Goal: Information Seeking & Learning: Check status

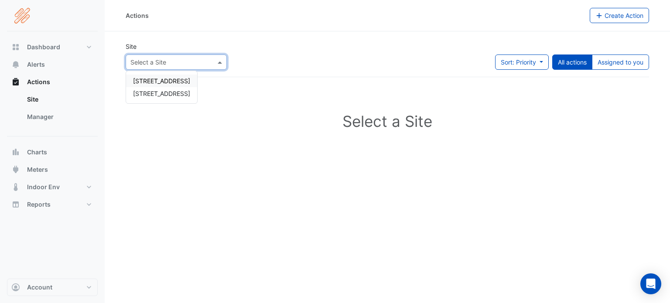
click at [209, 60] on div at bounding box center [176, 62] width 100 height 10
click at [170, 92] on span "[STREET_ADDRESS]" at bounding box center [161, 93] width 57 height 7
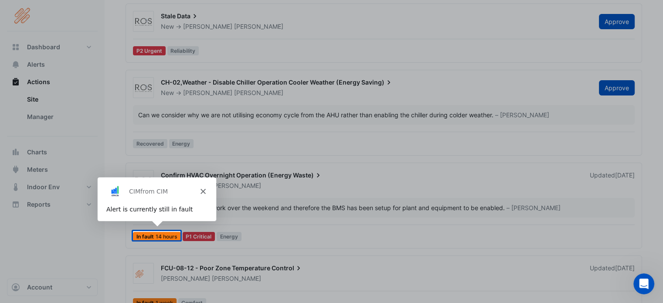
scroll to position [125, 0]
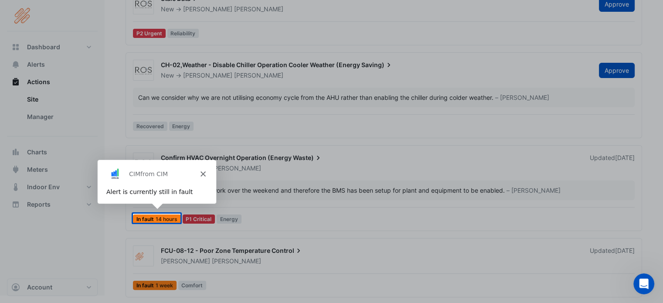
click at [204, 175] on polygon "Close" at bounding box center [202, 173] width 5 height 5
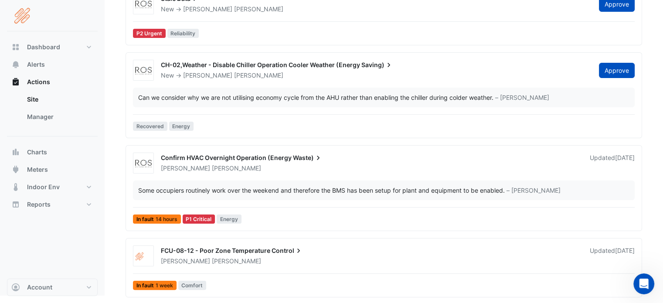
click at [263, 247] on span "FCU-08-12 - Poor Zone Temperature" at bounding box center [215, 250] width 109 height 7
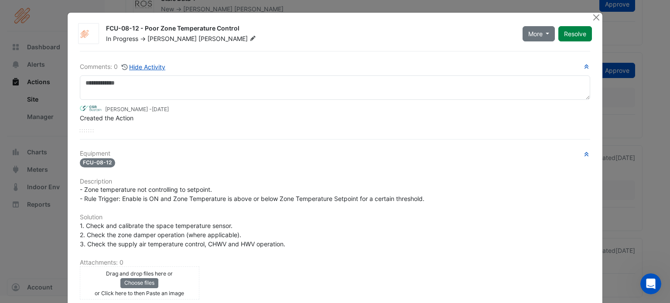
click at [593, 15] on button "Close" at bounding box center [595, 17] width 9 height 9
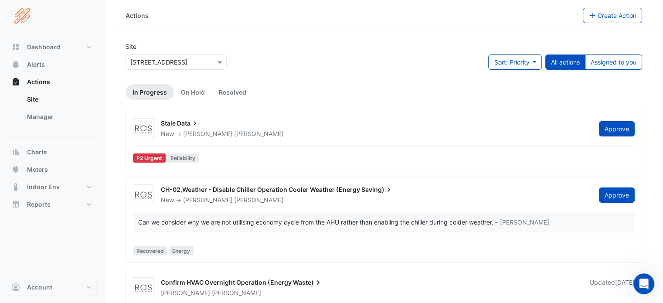
click at [212, 52] on div "× 8 Exchange Quay" at bounding box center [176, 60] width 105 height 19
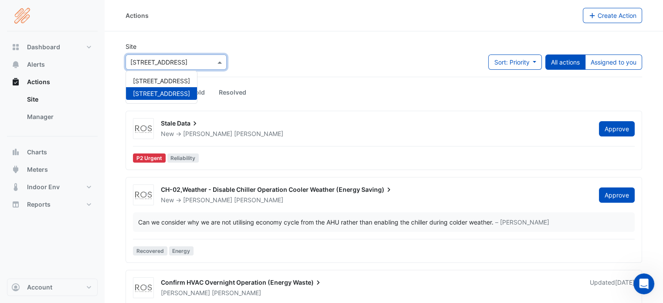
click at [215, 59] on div at bounding box center [176, 62] width 100 height 10
click at [171, 80] on span "5 Exchange Quay" at bounding box center [161, 80] width 57 height 7
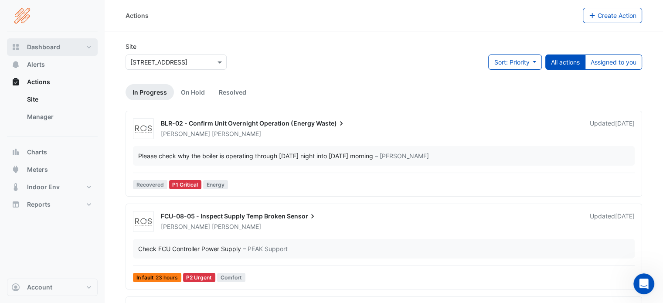
click at [34, 44] on span "Dashboard" at bounding box center [43, 47] width 33 height 9
